Goal: Check status: Check status

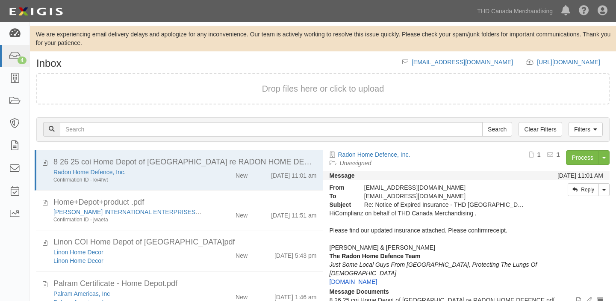
scroll to position [14, 0]
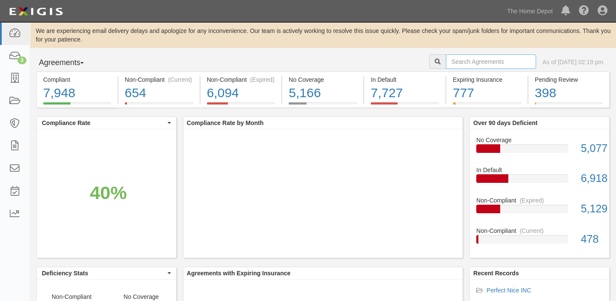
click at [446, 62] on input "text" at bounding box center [491, 61] width 90 height 15
paste input "Shinerich Industrial Ltd."
drag, startPoint x: 435, startPoint y: 60, endPoint x: 516, endPoint y: 60, distance: 80.8
click at [516, 60] on input "Shinerich Industrial Ltd." at bounding box center [491, 61] width 90 height 15
paste input "AMANO PIONEER ECLIPSE"
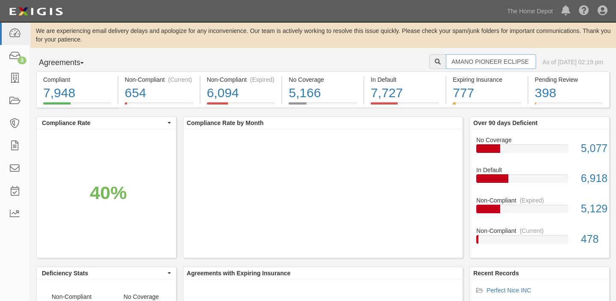
type input "AMANO PIONEER ECLIPSE"
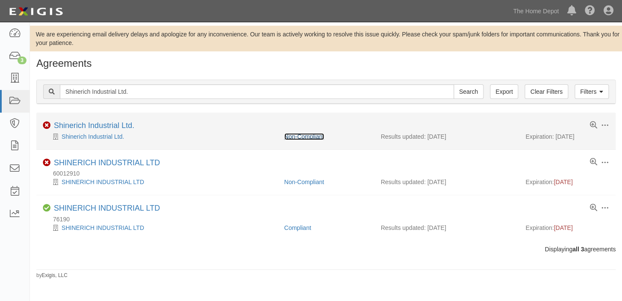
click at [304, 138] on link "Non-Compliant" at bounding box center [304, 136] width 40 height 7
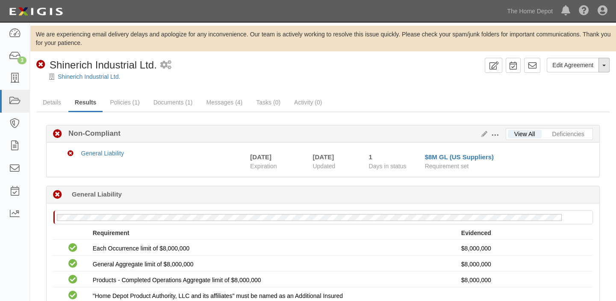
click at [606, 71] on button "Toggle Agreement Dropdown" at bounding box center [604, 65] width 11 height 15
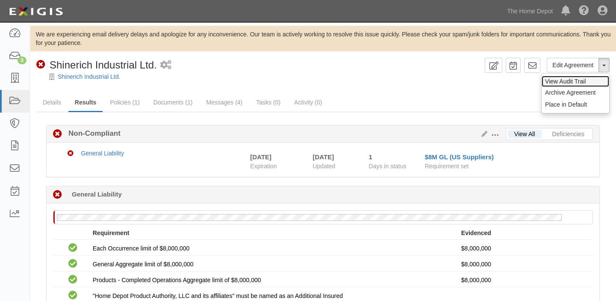
click at [601, 81] on link "View Audit Trail" at bounding box center [576, 81] width 68 height 11
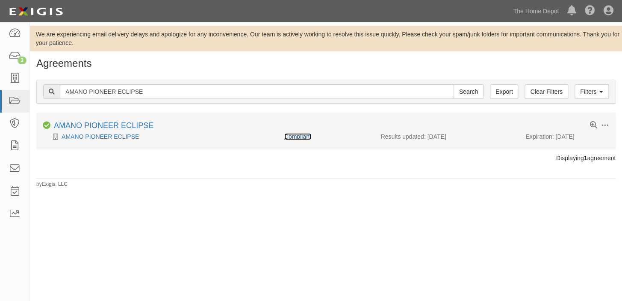
click at [303, 139] on link "Compliant" at bounding box center [297, 136] width 27 height 7
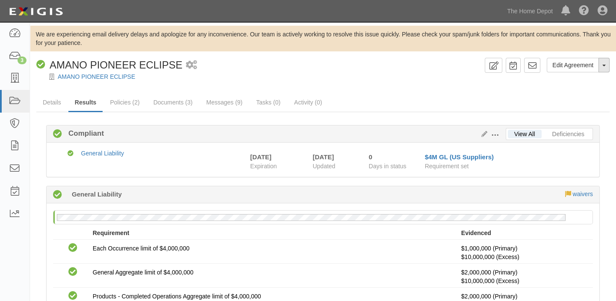
click at [605, 66] on span "button" at bounding box center [603, 66] width 3 height 2
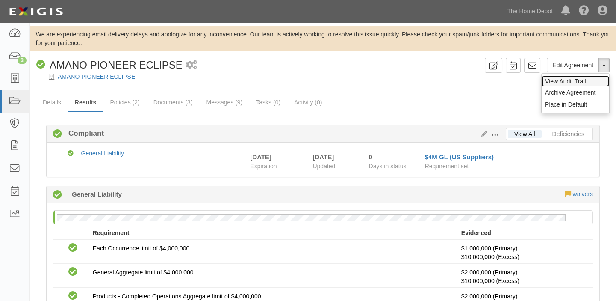
click at [592, 78] on link "View Audit Trail" at bounding box center [576, 81] width 68 height 11
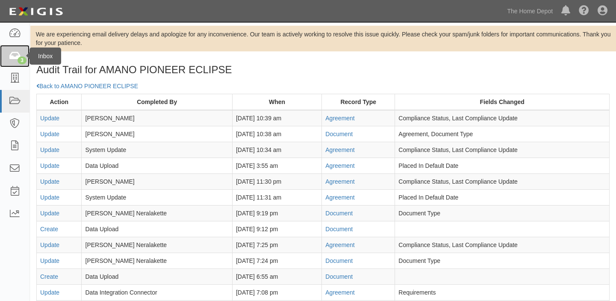
click at [9, 54] on icon at bounding box center [15, 56] width 12 height 10
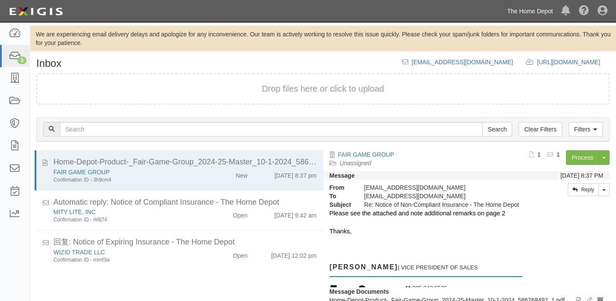
click at [526, 3] on link "The Home Depot" at bounding box center [530, 11] width 54 height 17
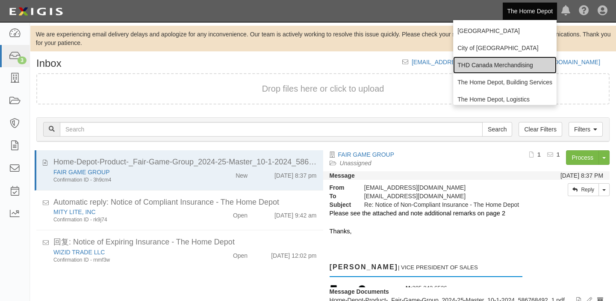
click at [519, 57] on link "THD Canada Merchandising" at bounding box center [504, 64] width 103 height 17
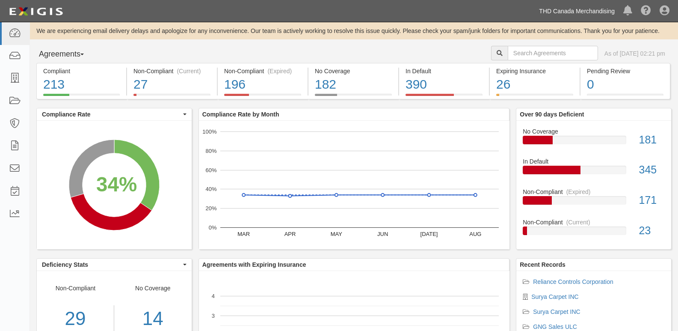
click at [602, 9] on link "THD Canada Merchandising" at bounding box center [576, 11] width 84 height 17
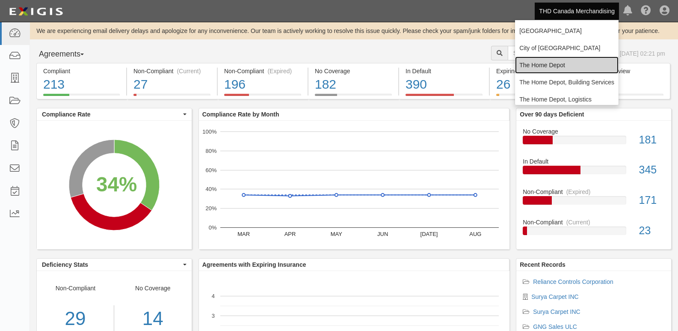
click at [523, 66] on link "The Home Depot" at bounding box center [566, 64] width 103 height 17
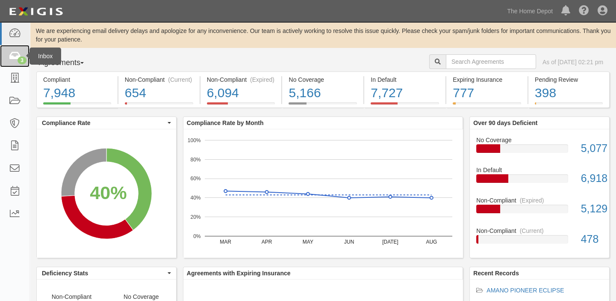
click at [17, 57] on icon at bounding box center [15, 56] width 12 height 10
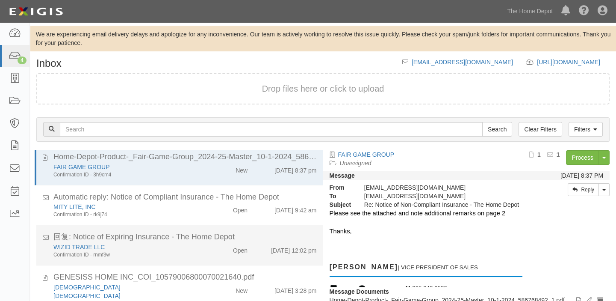
scroll to position [7, 0]
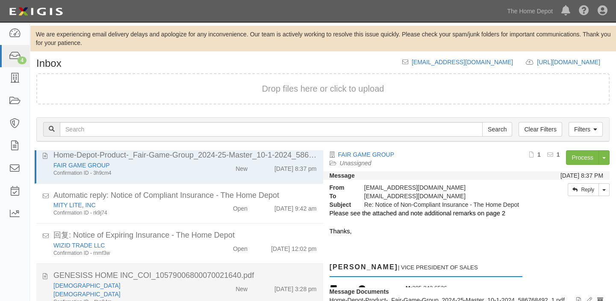
click at [221, 286] on div "New" at bounding box center [231, 287] width 46 height 12
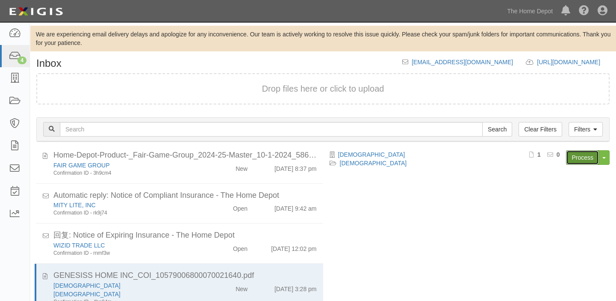
click at [582, 160] on link "Process" at bounding box center [582, 157] width 33 height 15
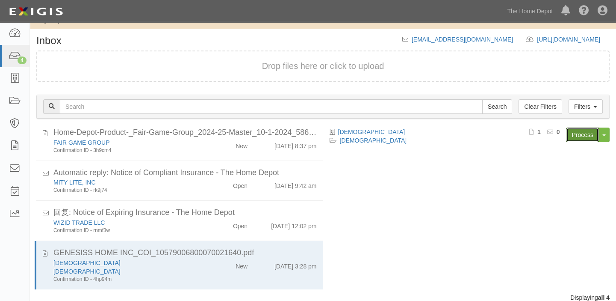
scroll to position [35, 0]
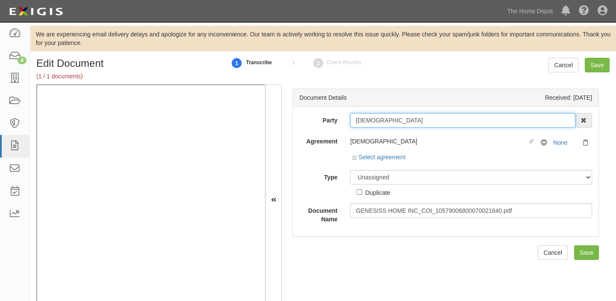
drag, startPoint x: 352, startPoint y: 118, endPoint x: 396, endPoint y: 118, distance: 44.5
click at [396, 118] on input "[DEMOGRAPHIC_DATA]" at bounding box center [462, 120] width 225 height 15
